Goal: Task Accomplishment & Management: Manage account settings

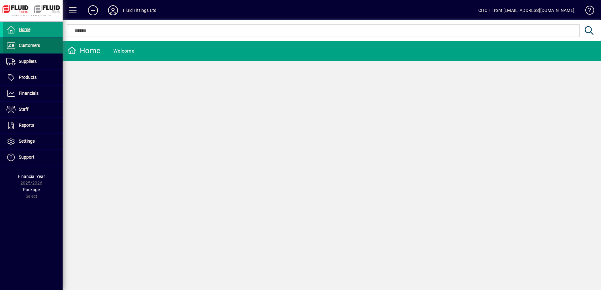
click at [48, 47] on span at bounding box center [32, 45] width 59 height 15
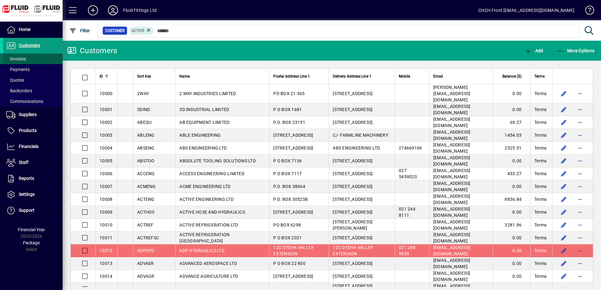
click at [40, 61] on span at bounding box center [32, 58] width 59 height 15
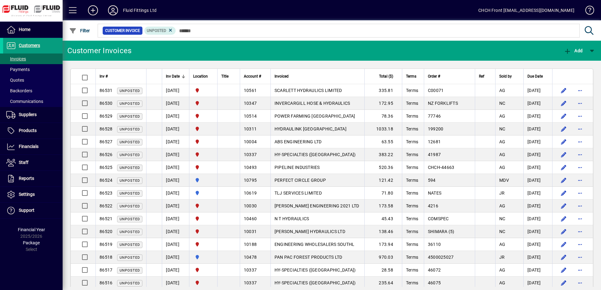
click at [214, 15] on mat-toolbar-row "Fluid Fittings Ltd CHCH Front [EMAIL_ADDRESS][DOMAIN_NAME]" at bounding box center [332, 10] width 538 height 20
click at [113, 9] on icon at bounding box center [113, 10] width 13 height 10
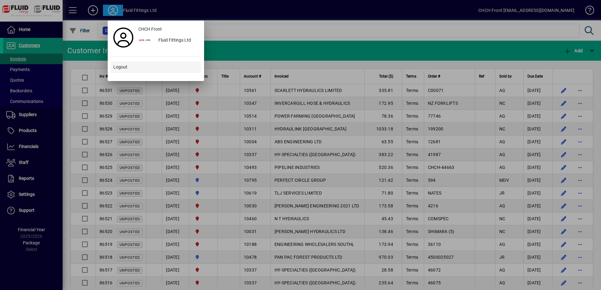
click at [130, 65] on span at bounding box center [156, 67] width 90 height 15
